Goal: Information Seeking & Learning: Check status

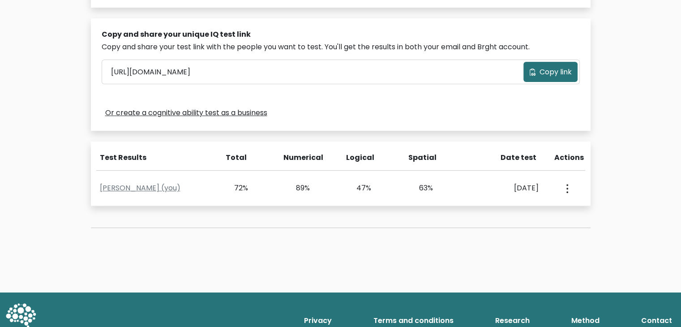
scroll to position [269, 0]
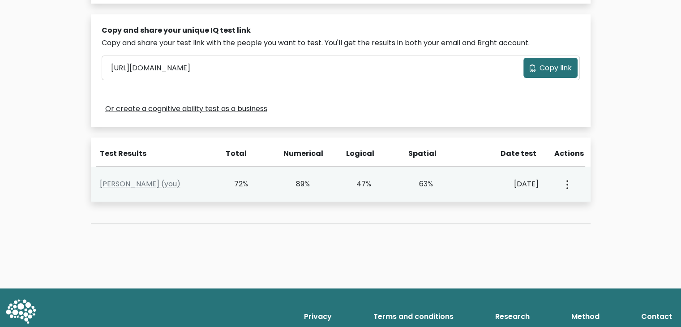
click at [530, 194] on div "[PERSON_NAME] (you) 72% 89% 47% 63% [DATE] View Profile" at bounding box center [341, 184] width 500 height 35
click at [564, 184] on button "button" at bounding box center [566, 184] width 7 height 28
click at [582, 210] on link "View Profile" at bounding box center [598, 210] width 71 height 14
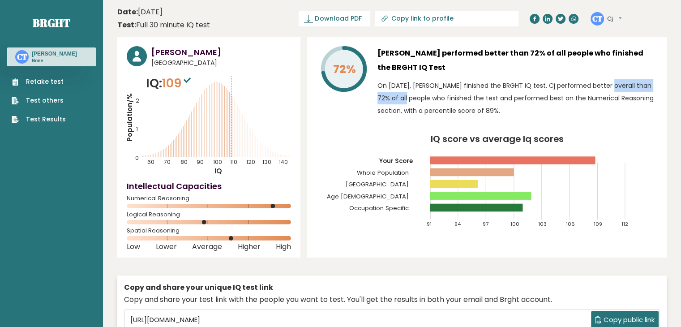
drag, startPoint x: 557, startPoint y: 85, endPoint x: 644, endPoint y: 85, distance: 87.3
click at [645, 82] on p "On April 18, 2025, Cj Timay finished the BRGHT IQ test. Cj performed better ove…" at bounding box center [518, 98] width 280 height 38
click at [634, 101] on p "On April 18, 2025, Cj Timay finished the BRGHT IQ test. Cj performed better ove…" at bounding box center [518, 98] width 280 height 38
drag, startPoint x: 378, startPoint y: 100, endPoint x: 534, endPoint y: 116, distance: 156.7
click at [537, 111] on p "On April 18, 2025, Cj Timay finished the BRGHT IQ test. Cj performed better ove…" at bounding box center [518, 98] width 280 height 38
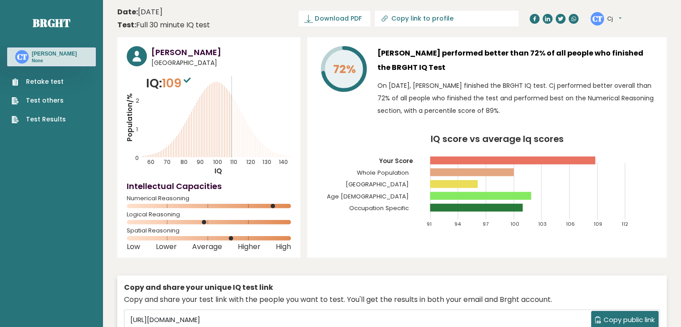
click at [582, 122] on div "72% Cj Timay performed better than 72% of all people who finished the BRGHT IQ …" at bounding box center [487, 147] width 360 height 220
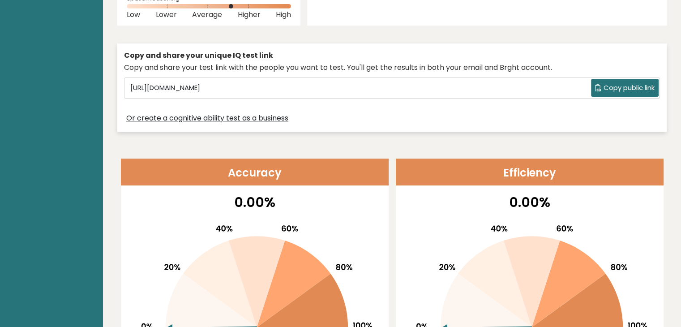
scroll to position [224, 0]
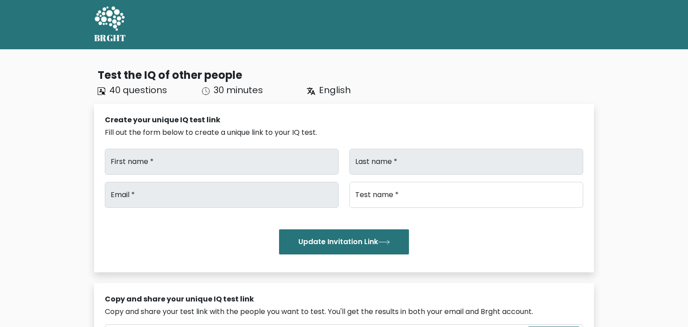
type input "CJ"
type input "Timay"
type input "[EMAIL_ADDRESS][DOMAIN_NAME]"
type input "Brght Intelligence Test"
